Goal: Information Seeking & Learning: Find specific page/section

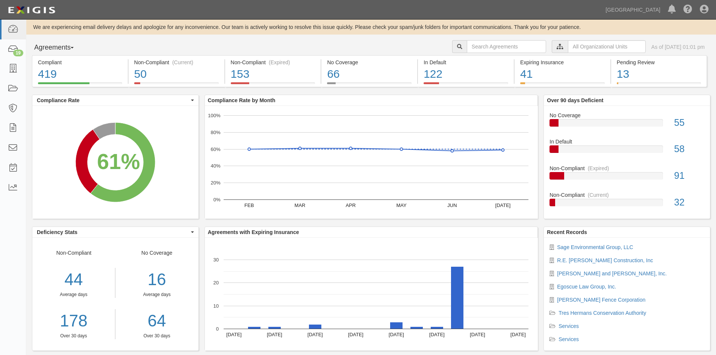
click at [557, 44] on icon at bounding box center [560, 46] width 7 height 5
click at [576, 51] on input "text" at bounding box center [607, 46] width 78 height 13
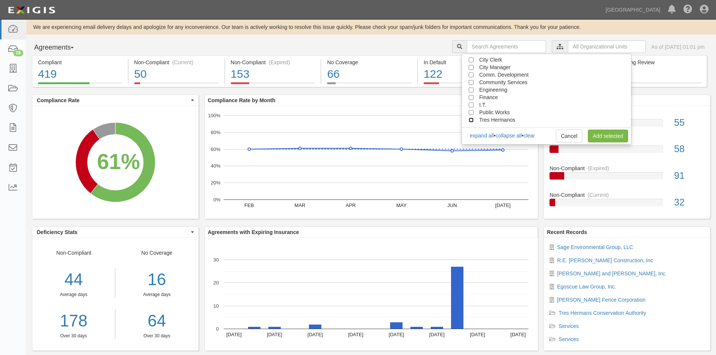
click at [471, 120] on input "Tres Hermanos" at bounding box center [471, 120] width 5 height 5
checkbox input "true"
click at [601, 132] on link "Add selected" at bounding box center [608, 136] width 40 height 13
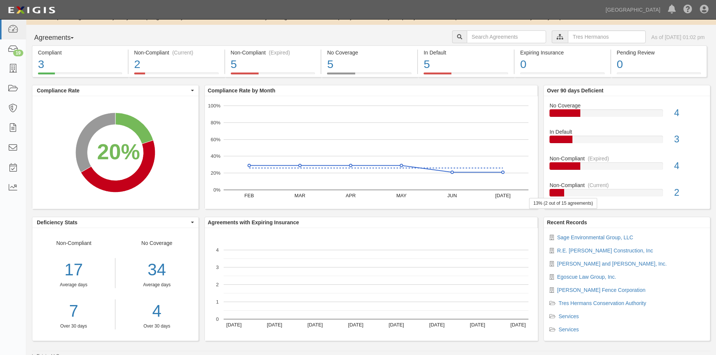
scroll to position [14, 0]
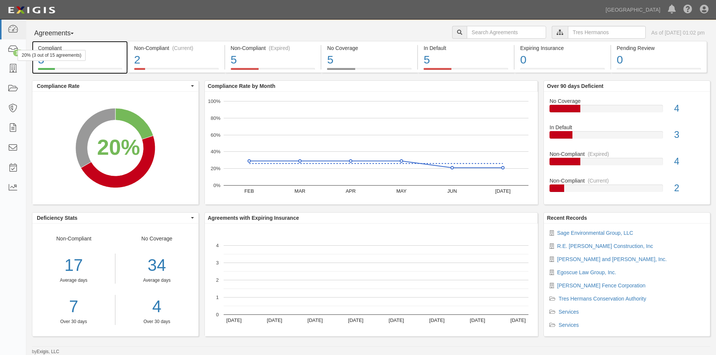
click at [75, 60] on div "20% (3 out of 15 agreements)" at bounding box center [52, 55] width 68 height 11
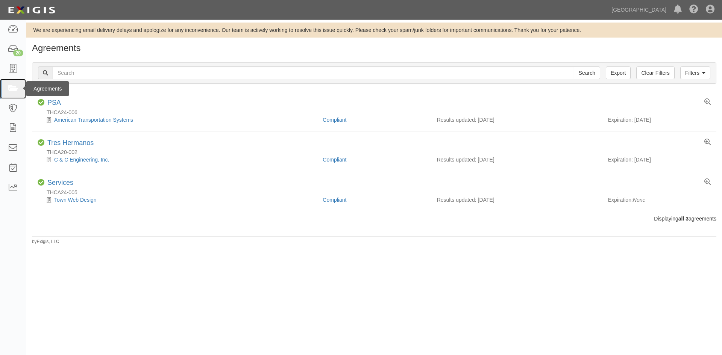
click at [20, 84] on link at bounding box center [13, 89] width 26 height 20
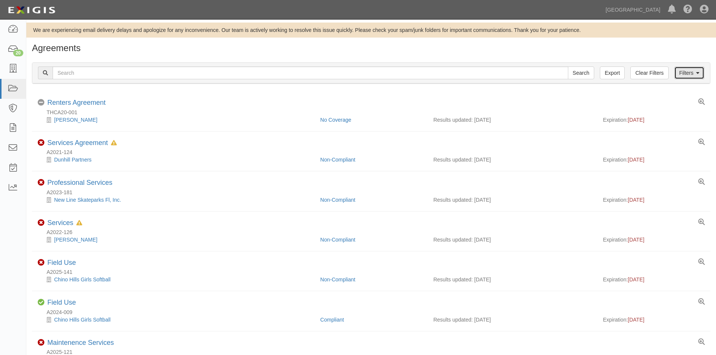
click at [683, 74] on link "Filters" at bounding box center [690, 73] width 30 height 13
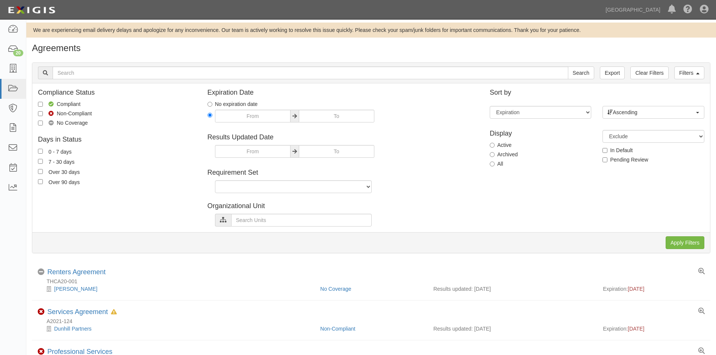
click at [223, 223] on icon at bounding box center [223, 220] width 7 height 5
click at [248, 220] on input "text" at bounding box center [301, 220] width 141 height 13
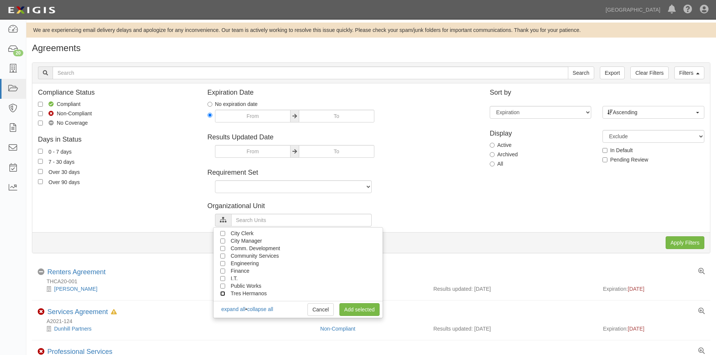
click at [223, 294] on input "Tres Hermanos" at bounding box center [222, 293] width 5 height 5
checkbox input "true"
click at [357, 307] on link "Add selected" at bounding box center [360, 310] width 40 height 13
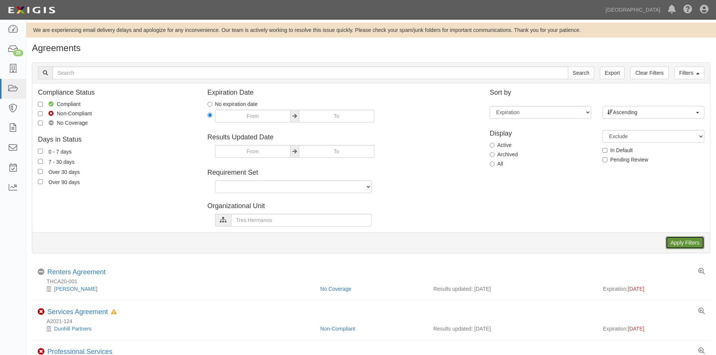
click at [686, 247] on input "Apply Filters" at bounding box center [685, 243] width 39 height 13
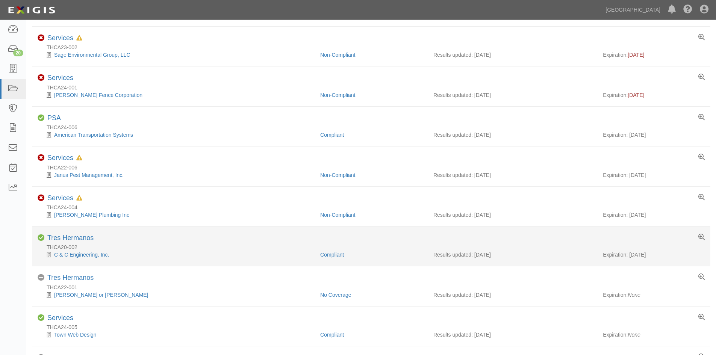
scroll to position [226, 0]
click at [75, 255] on link "C & C Engineering, Inc." at bounding box center [81, 254] width 55 height 6
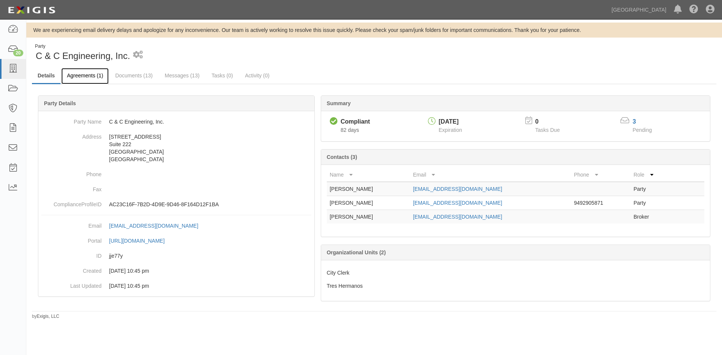
click at [83, 80] on link "Agreements (1)" at bounding box center [84, 76] width 47 height 16
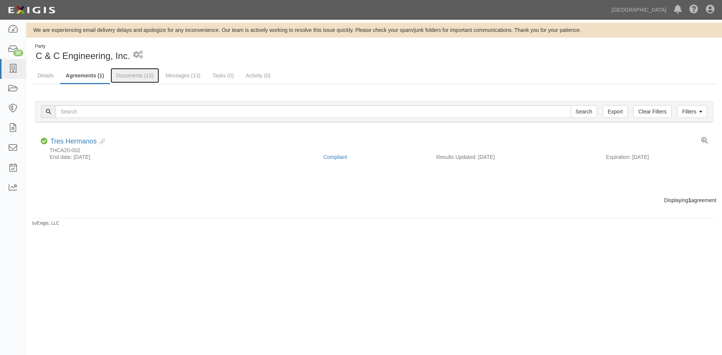
click at [138, 80] on link "Documents (13)" at bounding box center [135, 75] width 49 height 15
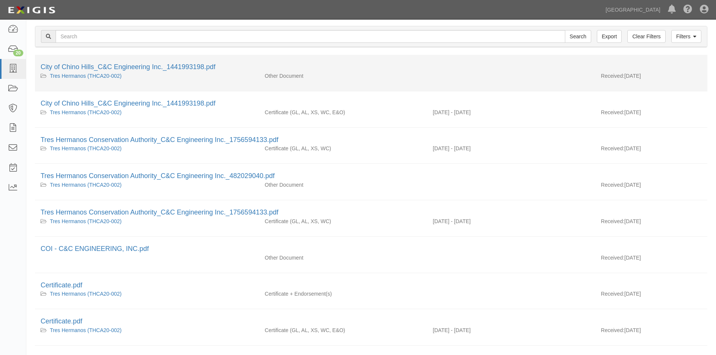
scroll to position [38, 0]
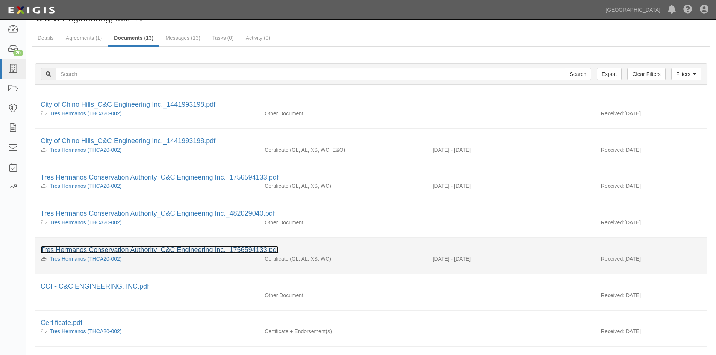
click at [79, 249] on link "Tres Hermanos Conservation Authority_C&C Engineering Inc._1756594133.pdf" at bounding box center [160, 250] width 238 height 8
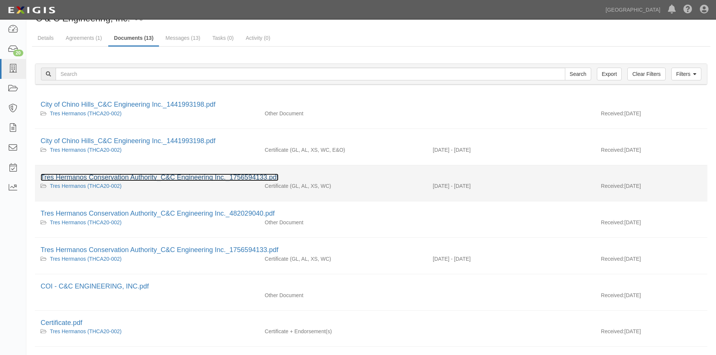
click at [132, 175] on link "Tres Hermanos Conservation Authority_C&C Engineering Inc._1756594133.pdf" at bounding box center [160, 178] width 238 height 8
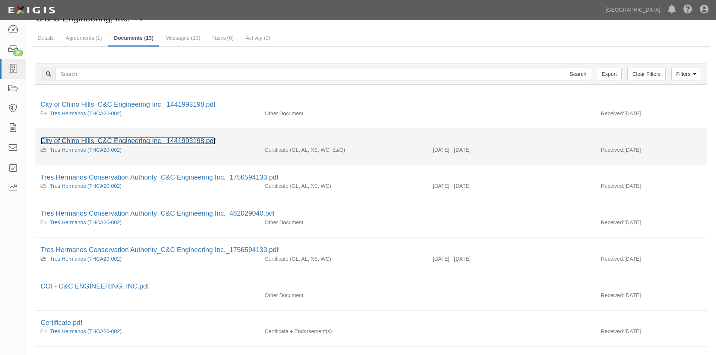
click at [68, 139] on link "City of Chino Hills_C&C Engineering Inc._1441993198.pdf" at bounding box center [128, 141] width 175 height 8
